Goal: Complete application form

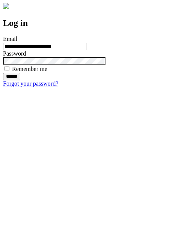
type input "**********"
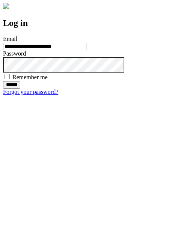
click at [20, 89] on input "******" at bounding box center [11, 85] width 17 height 8
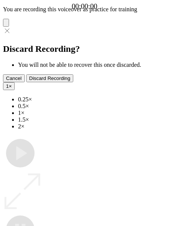
type input "**********"
